Goal: Task Accomplishment & Management: Manage account settings

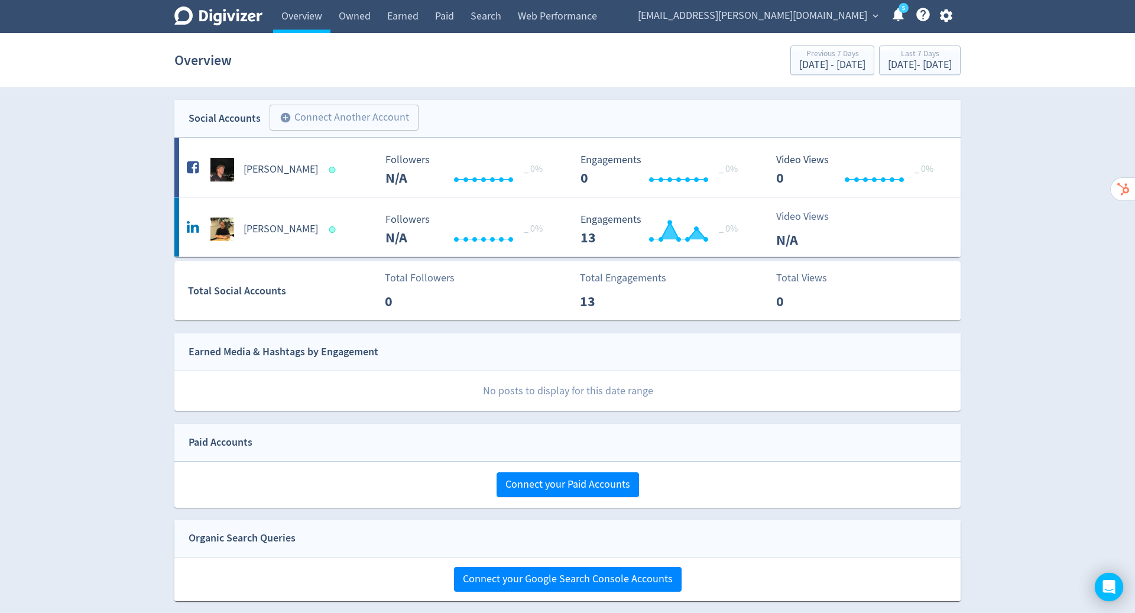
click at [946, 18] on icon "button" at bounding box center [945, 15] width 12 height 13
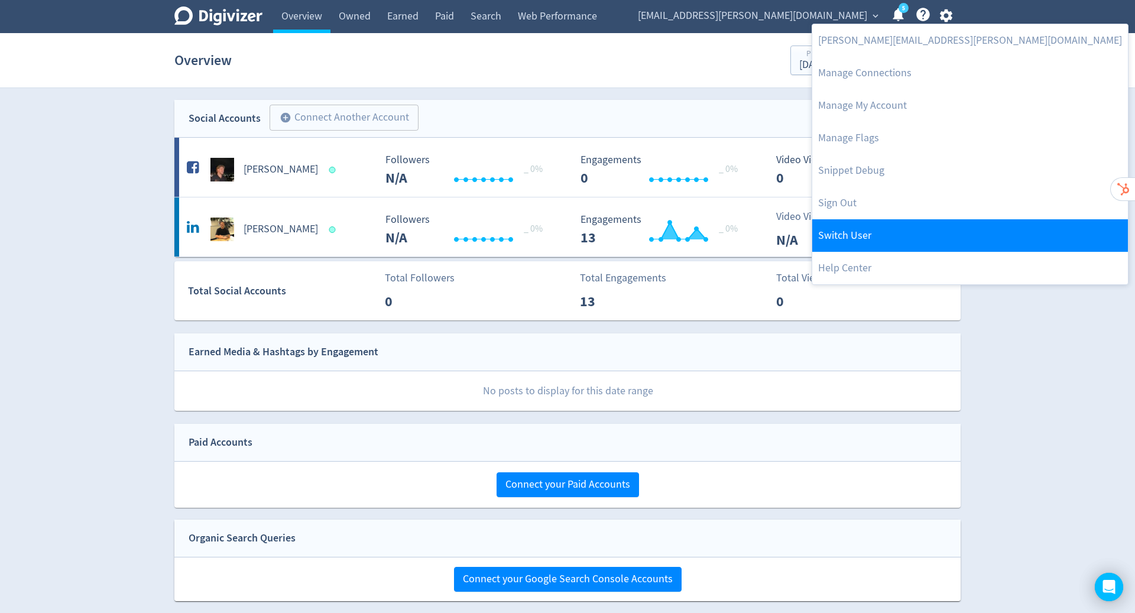
click at [884, 222] on link "Switch User" at bounding box center [970, 235] width 316 height 33
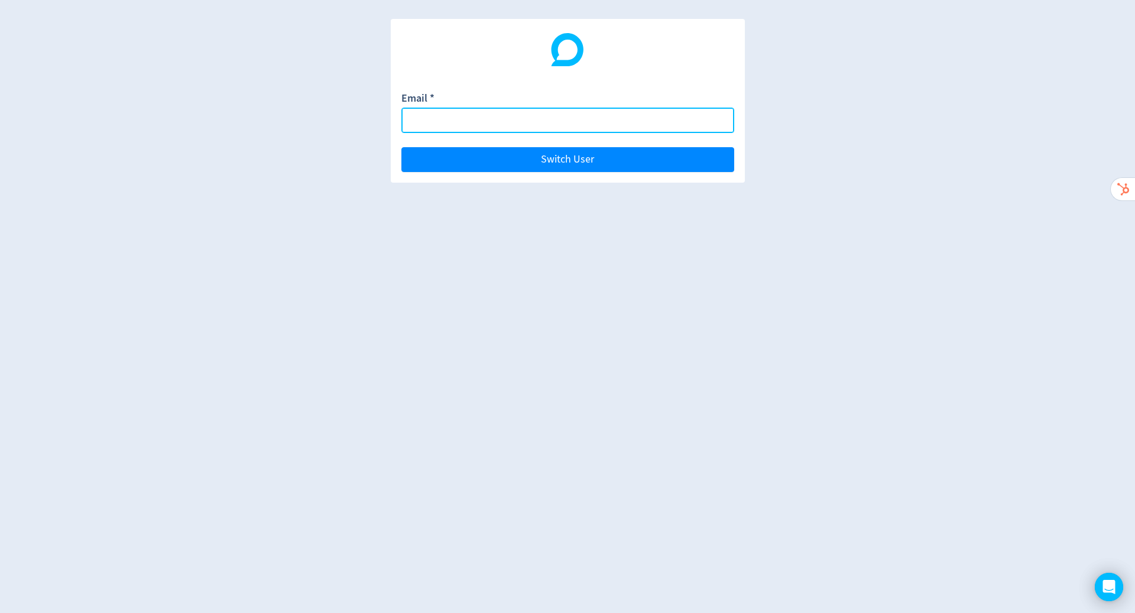
click at [560, 118] on input "Email *" at bounding box center [567, 120] width 333 height 25
paste input "[EMAIL_ADDRESS][DOMAIN_NAME]"
type input "[EMAIL_ADDRESS][DOMAIN_NAME]"
click at [401, 147] on button "Switch User" at bounding box center [567, 159] width 333 height 25
